Goal: Information Seeking & Learning: Learn about a topic

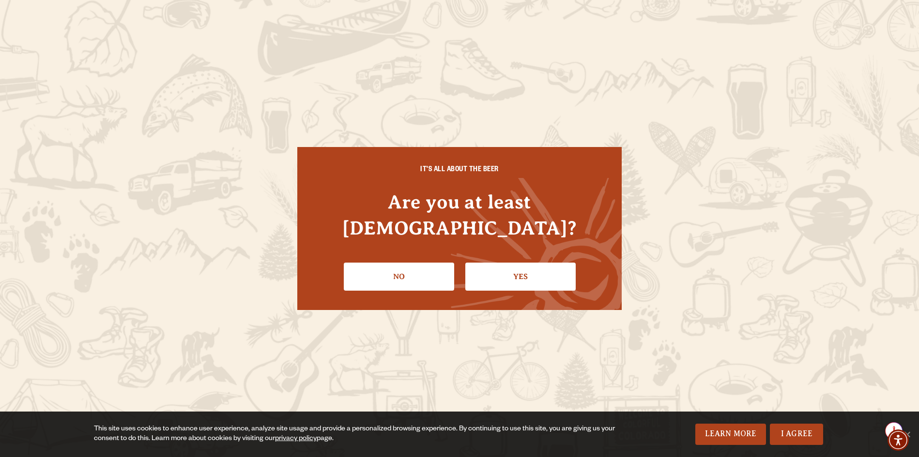
click at [504, 266] on link "Yes" at bounding box center [520, 277] width 110 height 28
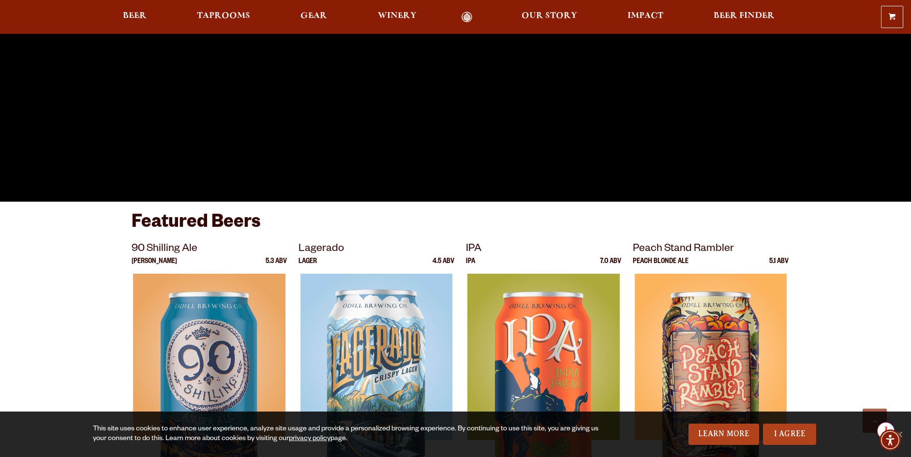
scroll to position [484, 0]
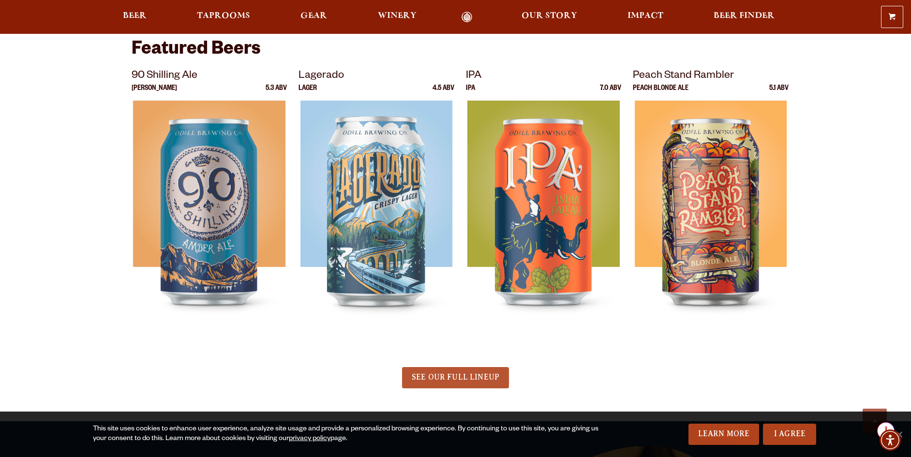
click at [470, 374] on span "SEE OUR FULL LINEUP" at bounding box center [456, 377] width 88 height 9
click at [472, 377] on span "SEE OUR FULL LINEUP" at bounding box center [456, 377] width 88 height 9
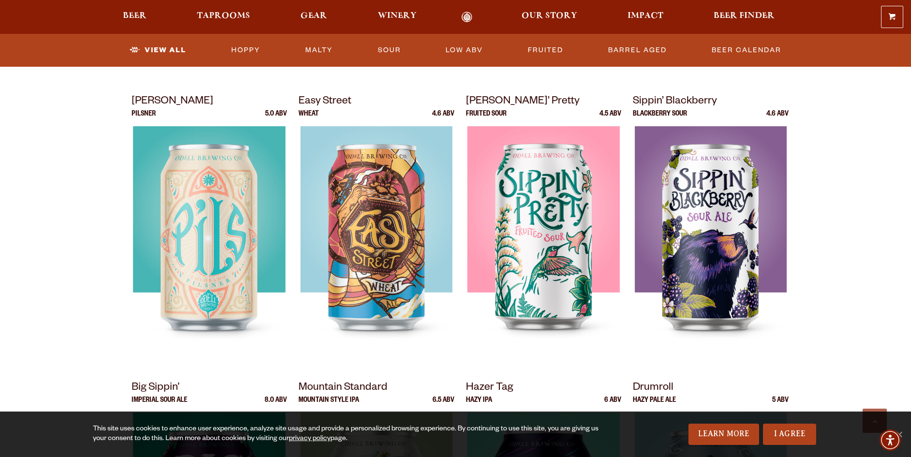
scroll to position [678, 0]
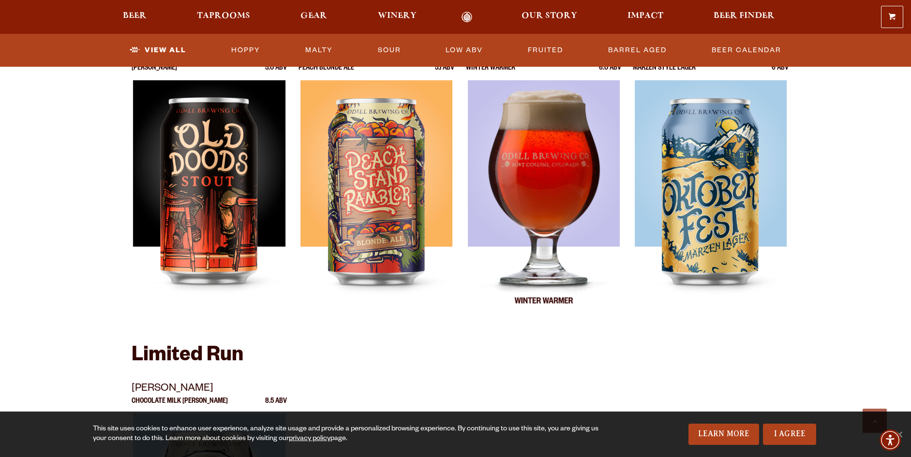
scroll to position [1355, 0]
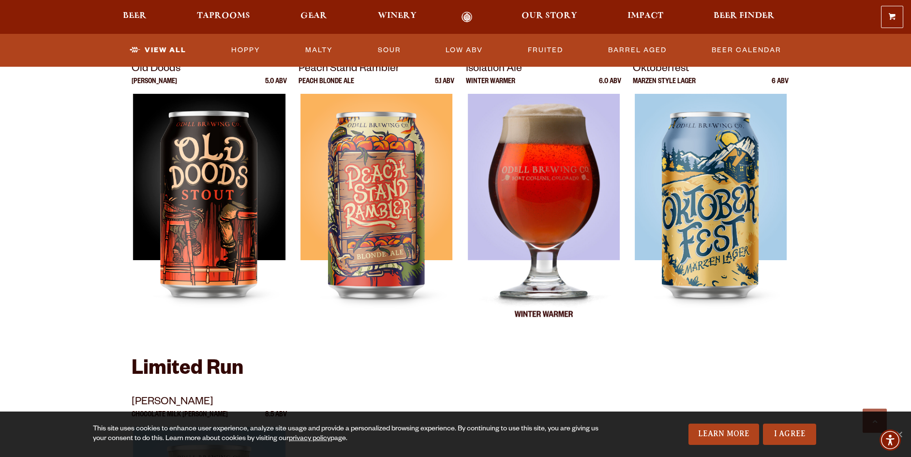
click at [553, 226] on img at bounding box center [544, 215] width 152 height 242
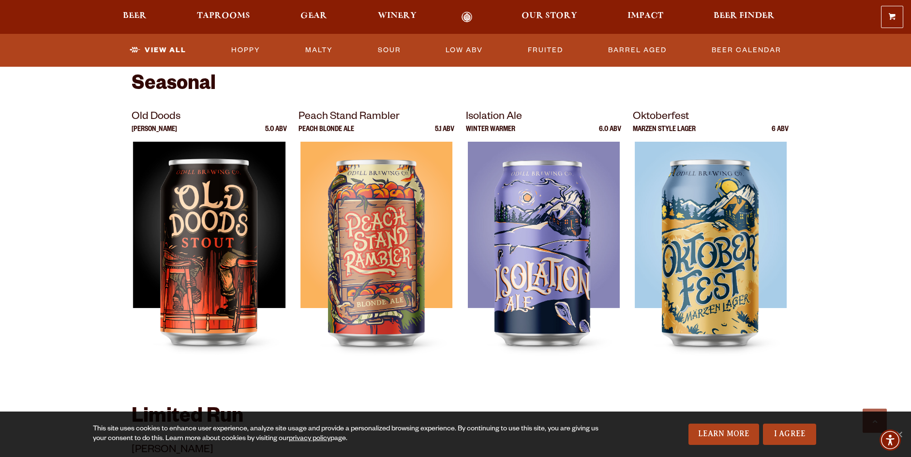
scroll to position [1307, 0]
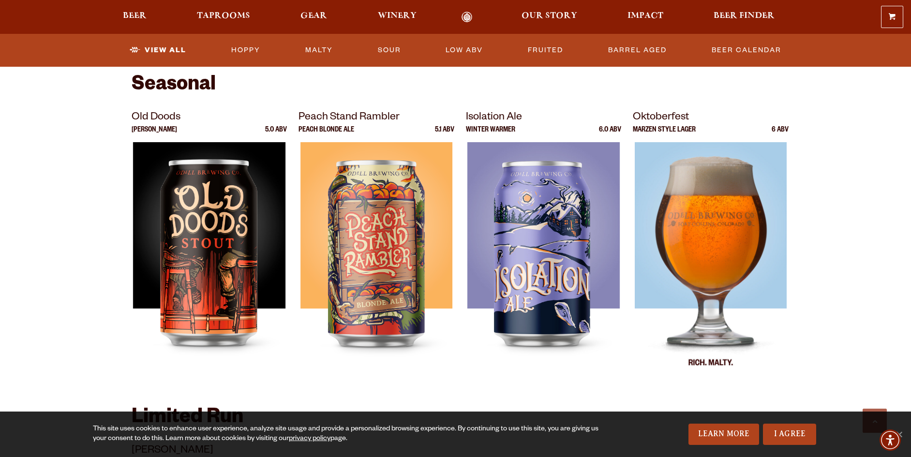
click at [699, 244] on img at bounding box center [711, 263] width 152 height 242
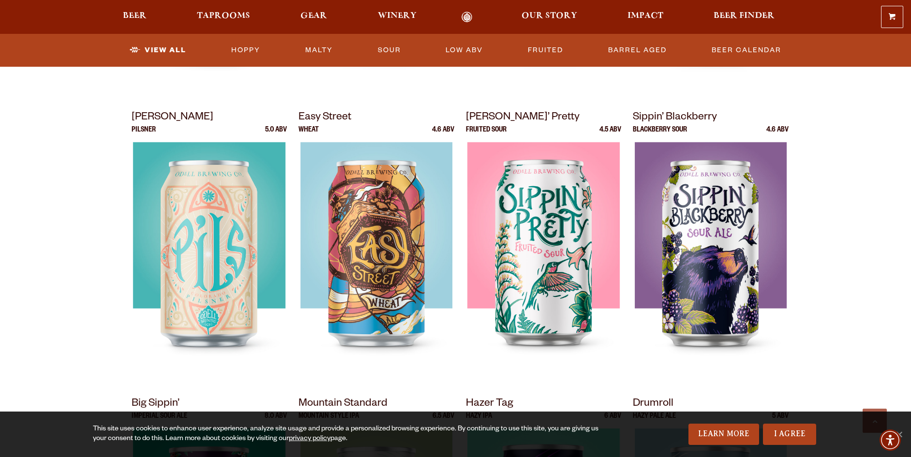
scroll to position [633, 0]
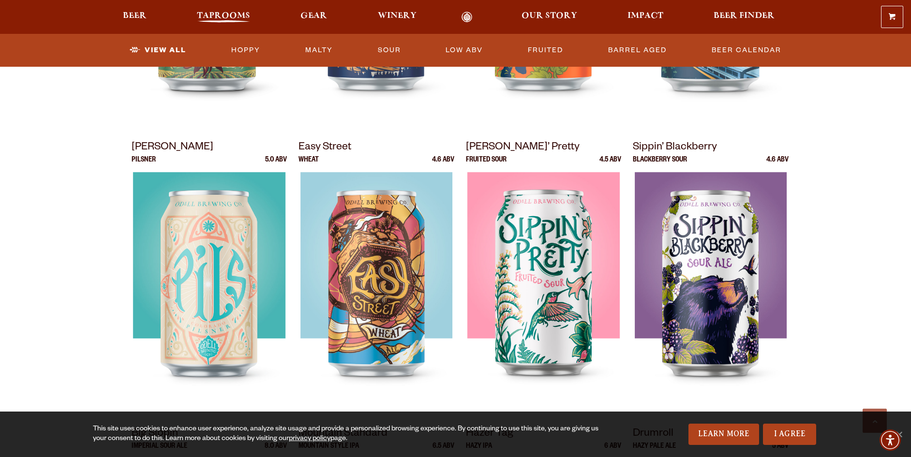
click at [217, 18] on span "Taprooms" at bounding box center [223, 16] width 53 height 8
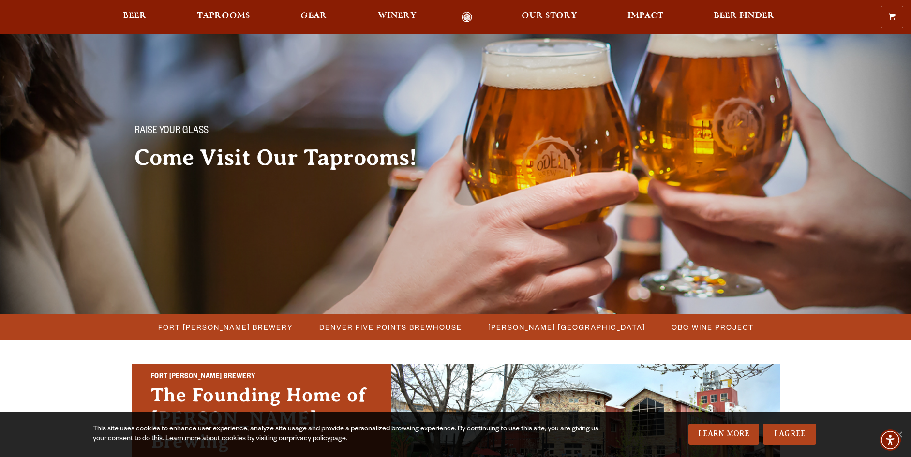
scroll to position [48, 0]
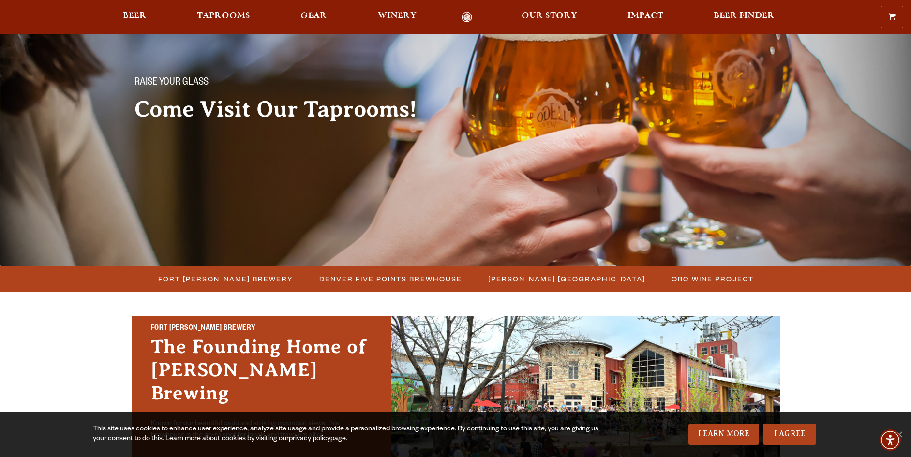
click at [225, 277] on span "Fort [PERSON_NAME] Brewery" at bounding box center [225, 279] width 135 height 14
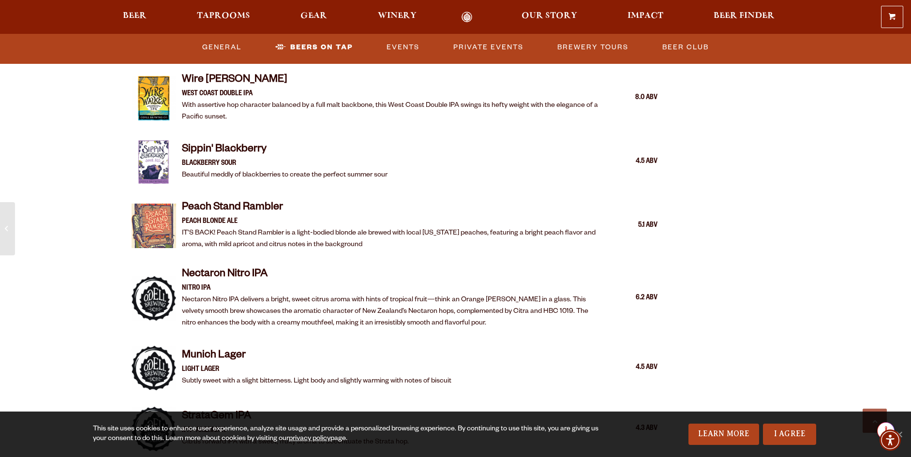
scroll to position [1743, 0]
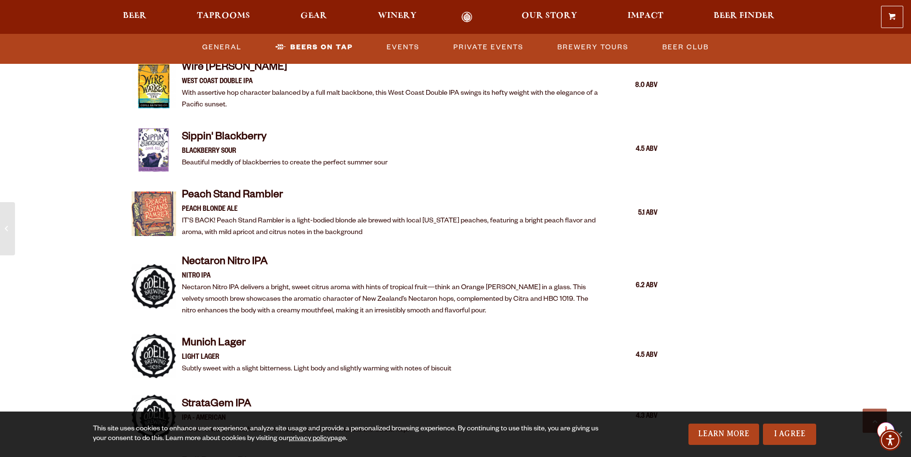
click at [299, 285] on p "Nectaron Nitro IPA delivers a bright, sweet citrus aroma with hints of tropical…" at bounding box center [393, 300] width 422 height 35
click at [187, 283] on p "Nectaron Nitro IPA delivers a bright, sweet citrus aroma with hints of tropical…" at bounding box center [393, 300] width 422 height 35
click at [156, 277] on img at bounding box center [154, 286] width 45 height 45
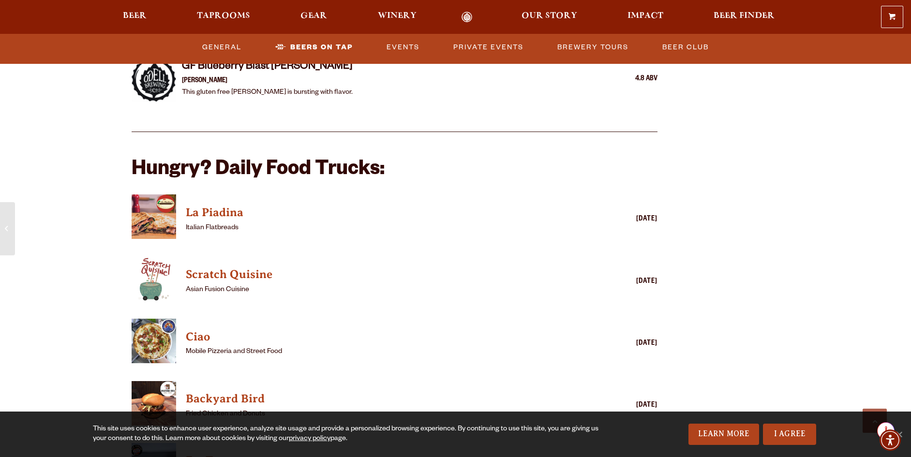
scroll to position [2275, 0]
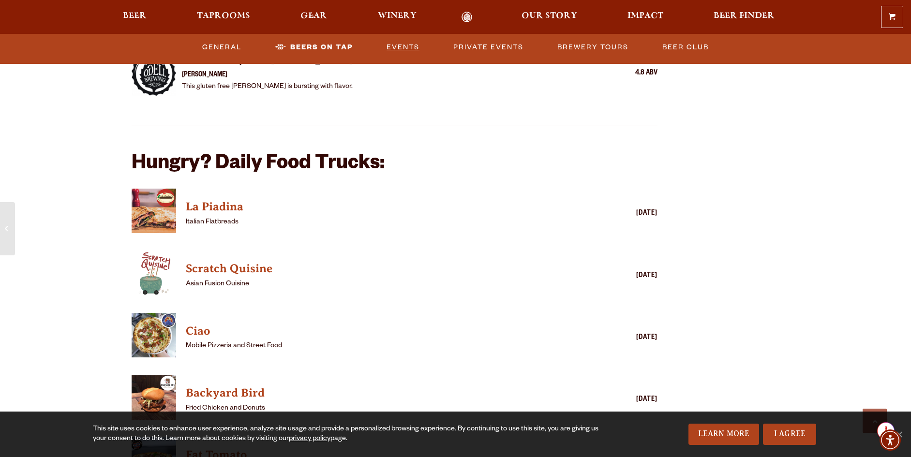
click at [400, 45] on link "Events" at bounding box center [403, 47] width 41 height 22
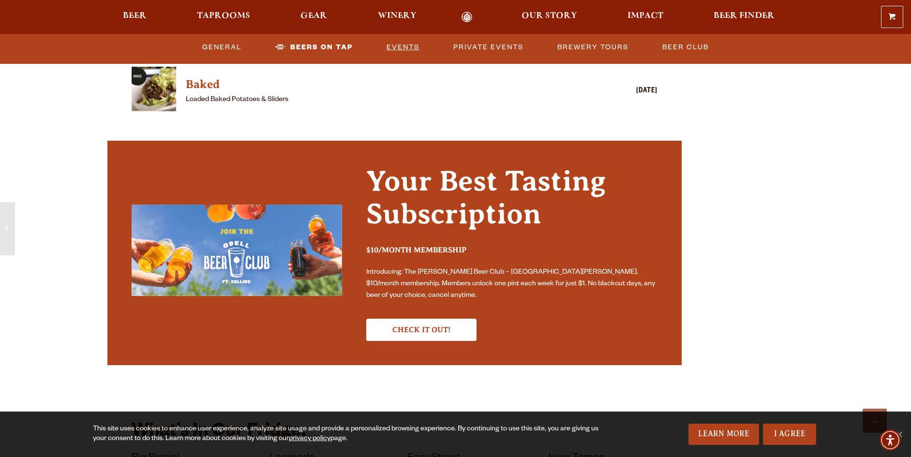
scroll to position [2797, 0]
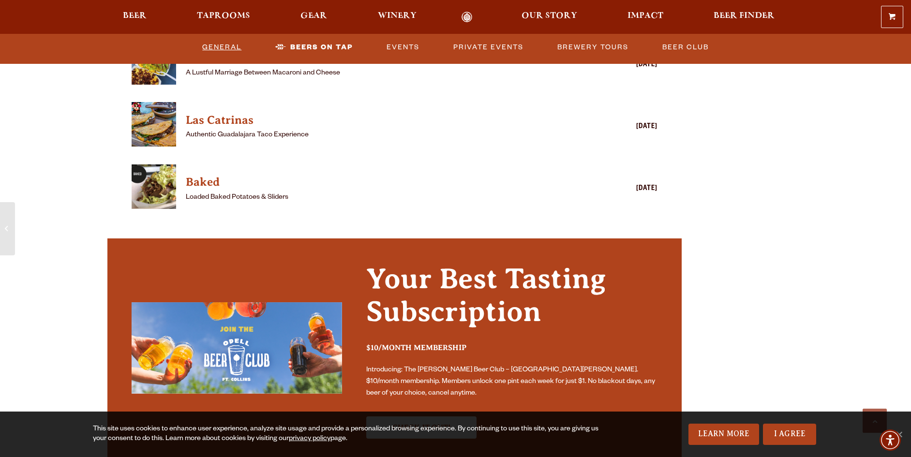
click at [227, 46] on link "General" at bounding box center [221, 47] width 47 height 22
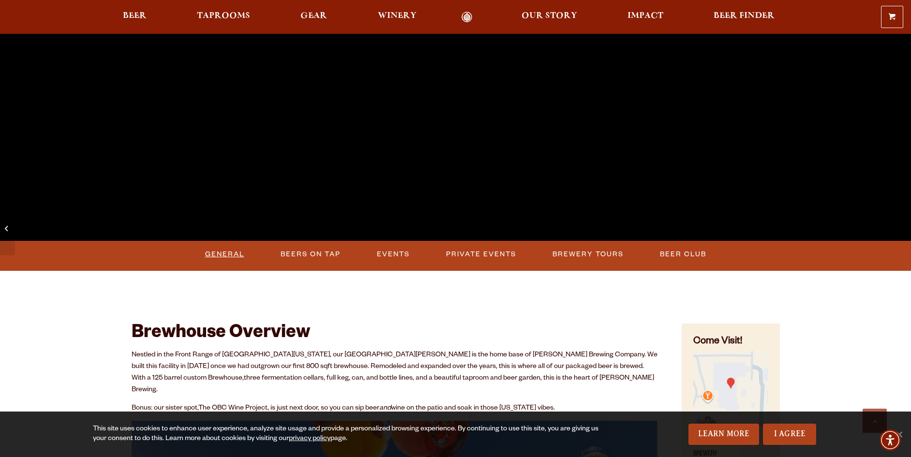
scroll to position [251, 0]
